Goal: Transaction & Acquisition: Purchase product/service

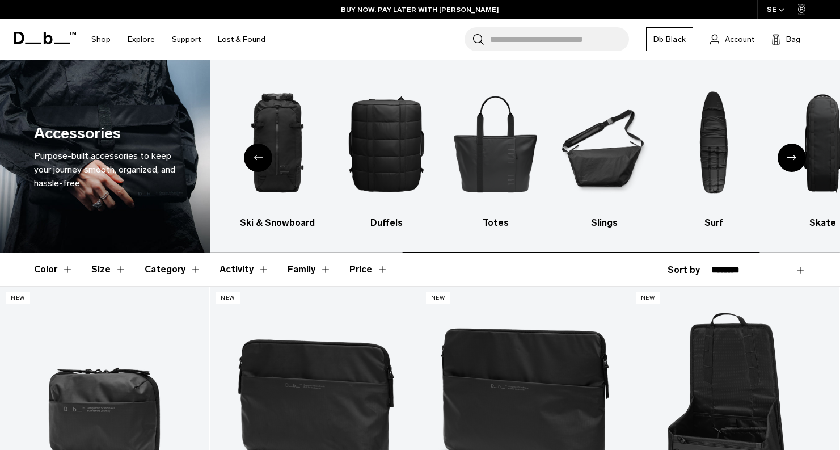
click at [794, 161] on div "Next slide" at bounding box center [792, 157] width 28 height 28
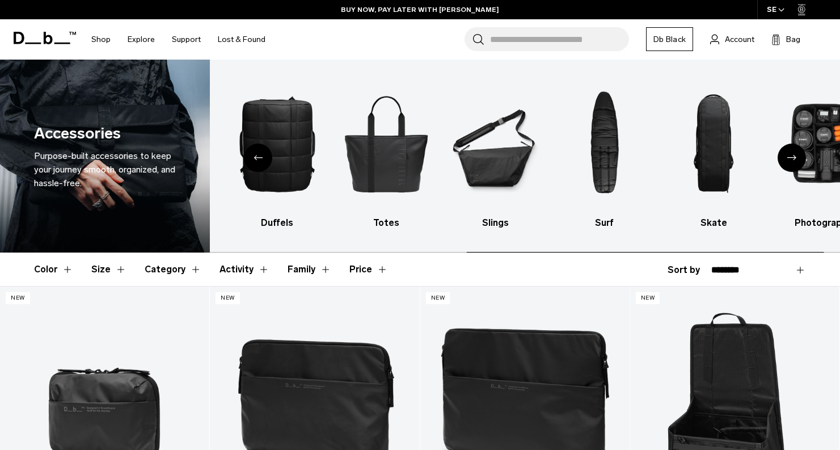
click at [794, 161] on div "Next slide" at bounding box center [792, 157] width 28 height 28
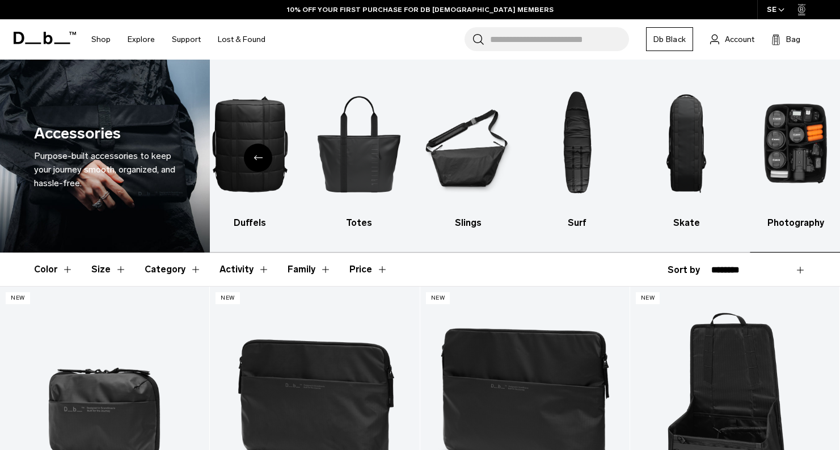
click at [794, 161] on img "10 / 10" at bounding box center [795, 144] width 89 height 134
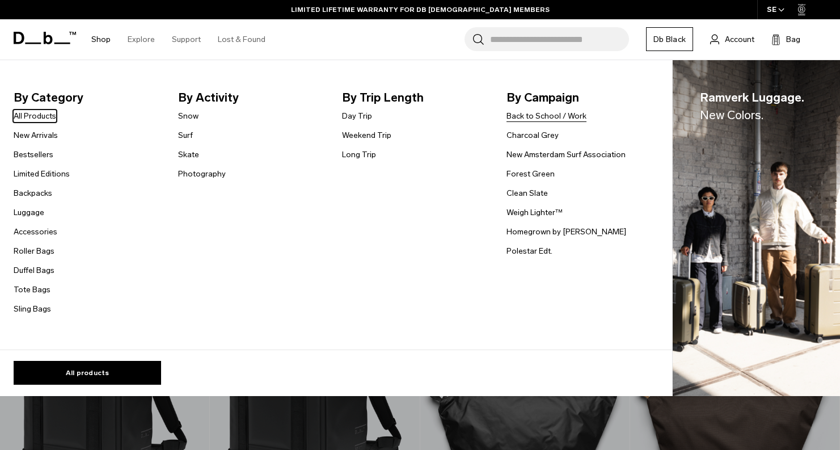
click at [547, 111] on link "Back to School / Work" at bounding box center [547, 116] width 80 height 12
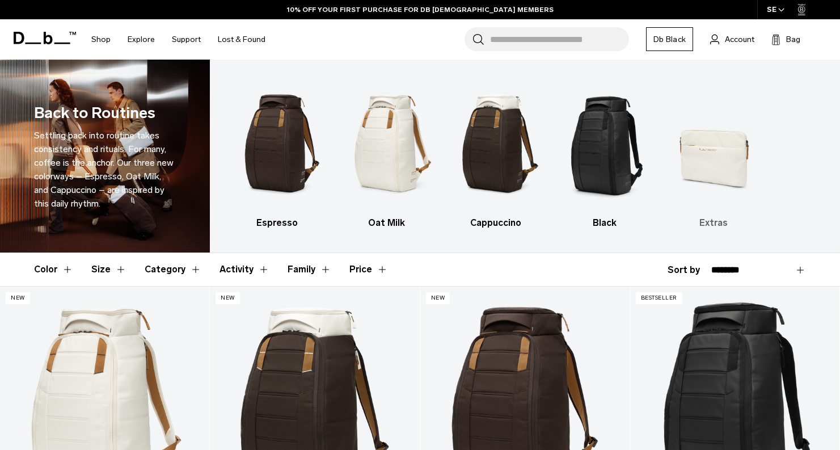
click at [697, 128] on img "5 / 5" at bounding box center [713, 144] width 89 height 134
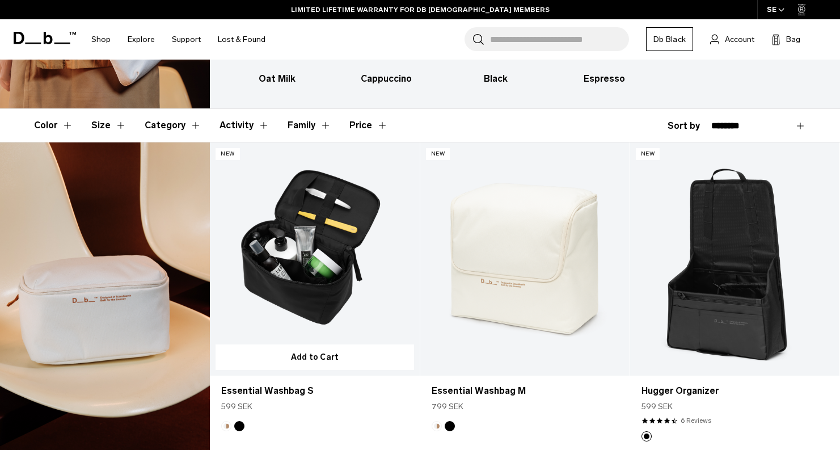
scroll to position [140, 0]
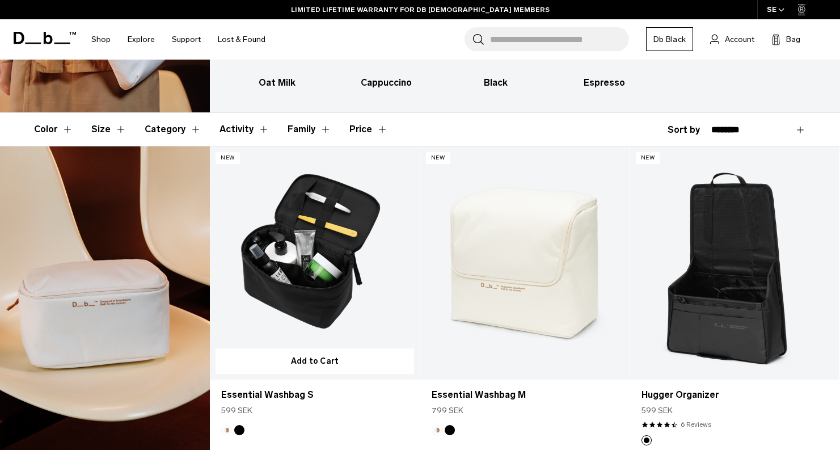
click at [374, 294] on link "Essential Washbag S" at bounding box center [314, 262] width 209 height 233
